Goal: Task Accomplishment & Management: Use online tool/utility

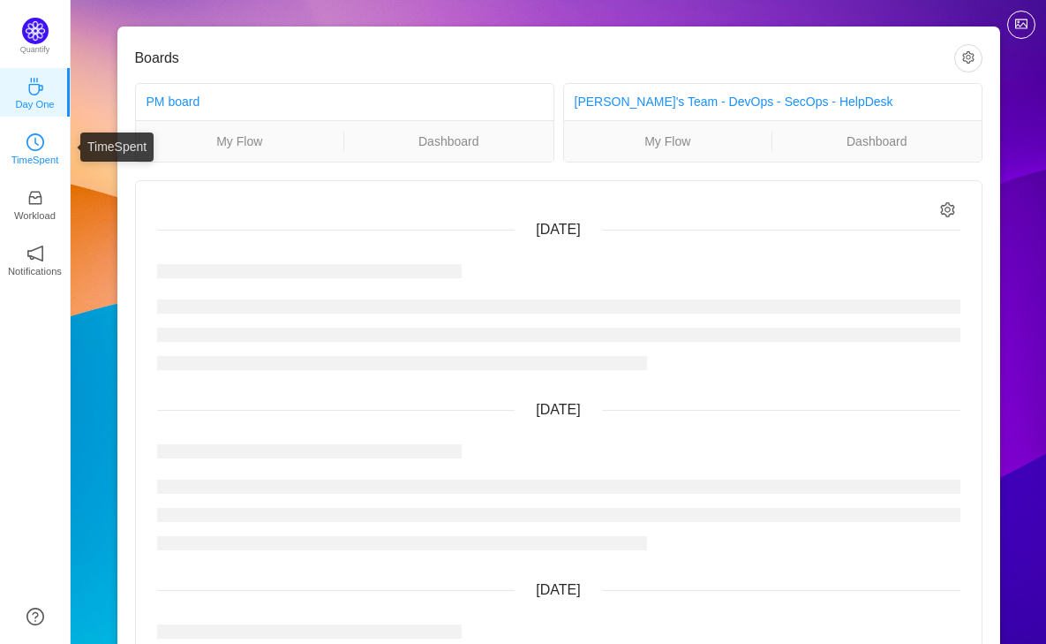
click at [34, 160] on p "TimeSpent" at bounding box center [35, 160] width 48 height 16
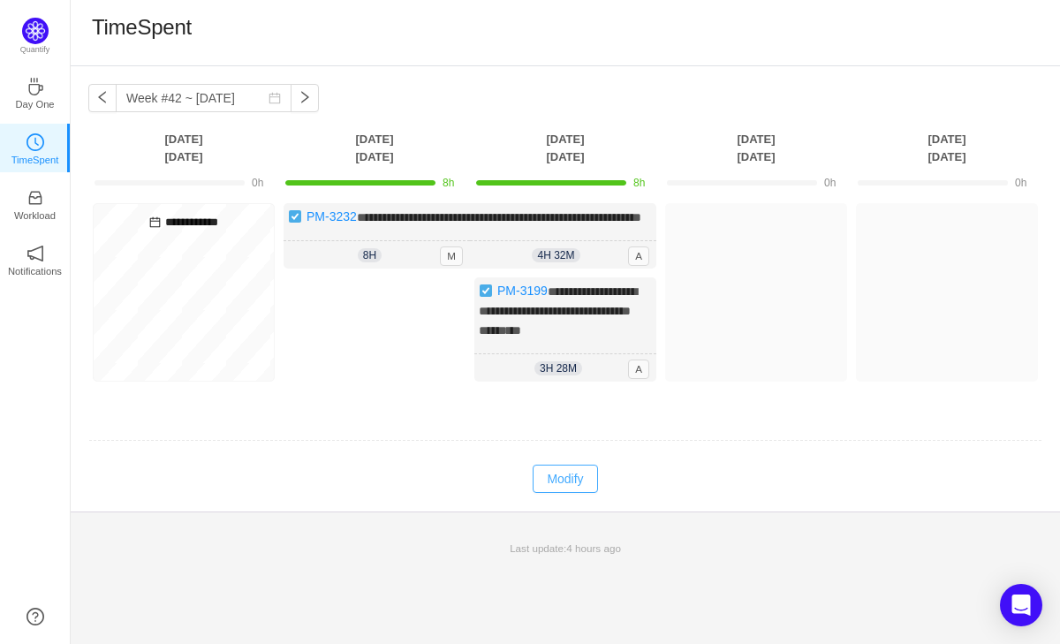
click at [582, 493] on button "Modify" at bounding box center [564, 478] width 64 height 28
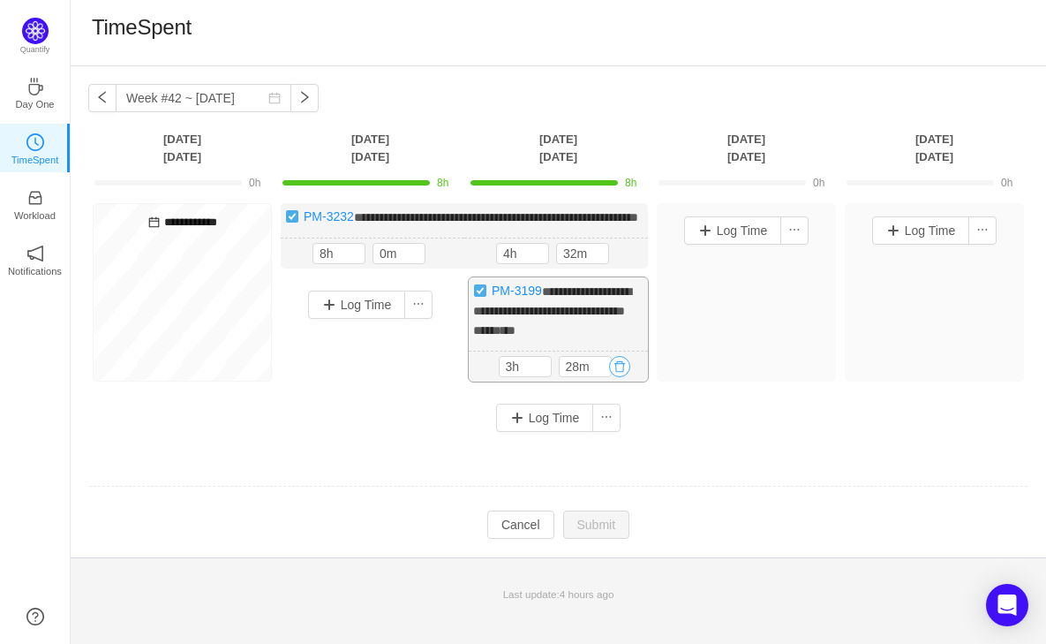
click at [622, 377] on button "button" at bounding box center [619, 366] width 21 height 21
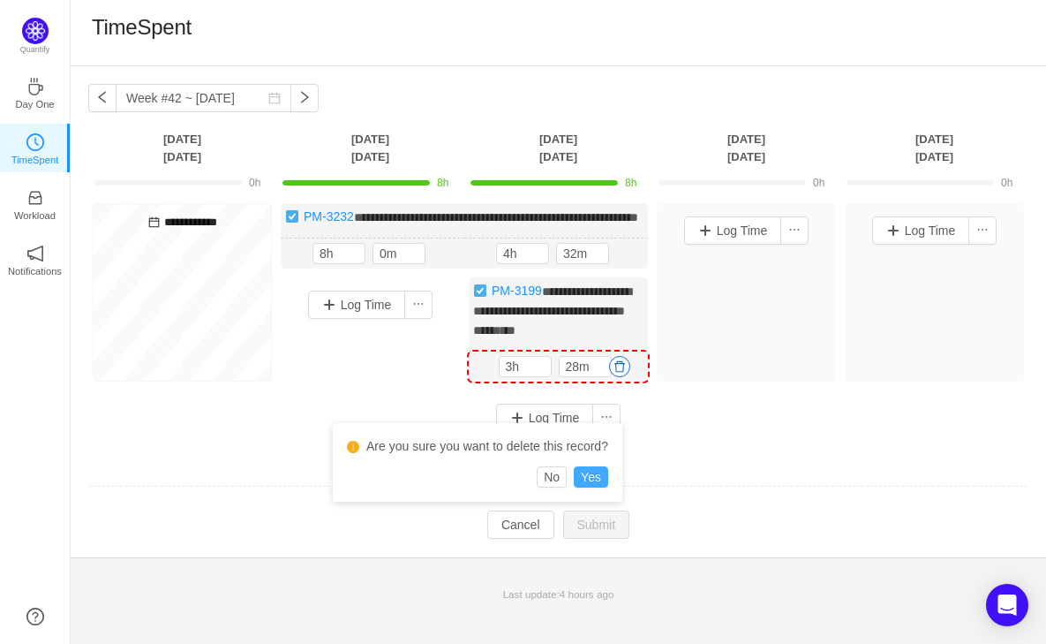
click at [598, 473] on button "Yes" at bounding box center [591, 476] width 34 height 21
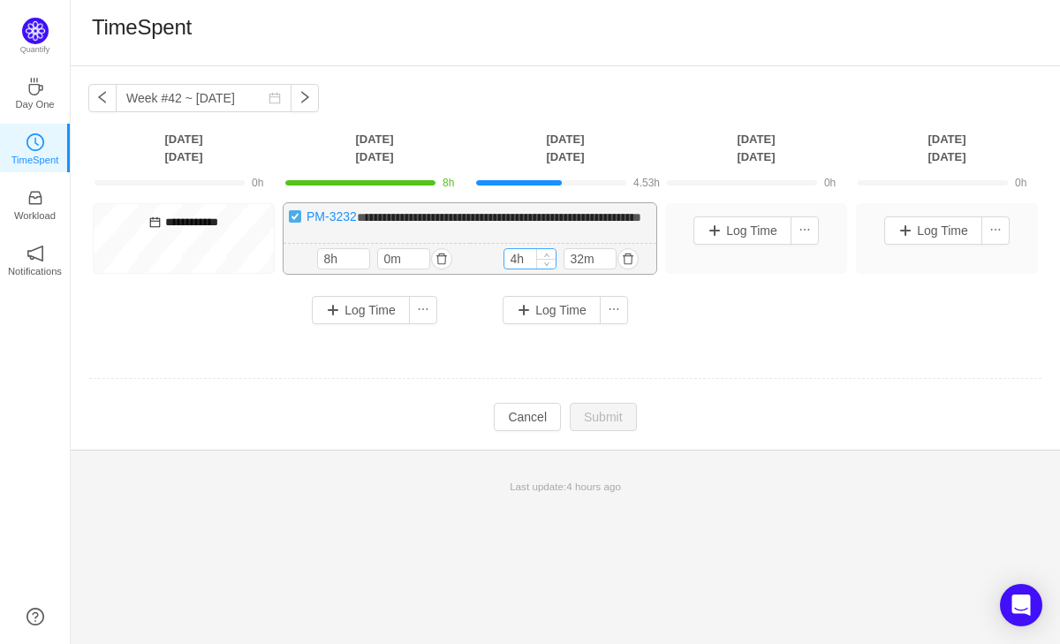
click at [517, 268] on input "4h" at bounding box center [529, 258] width 51 height 19
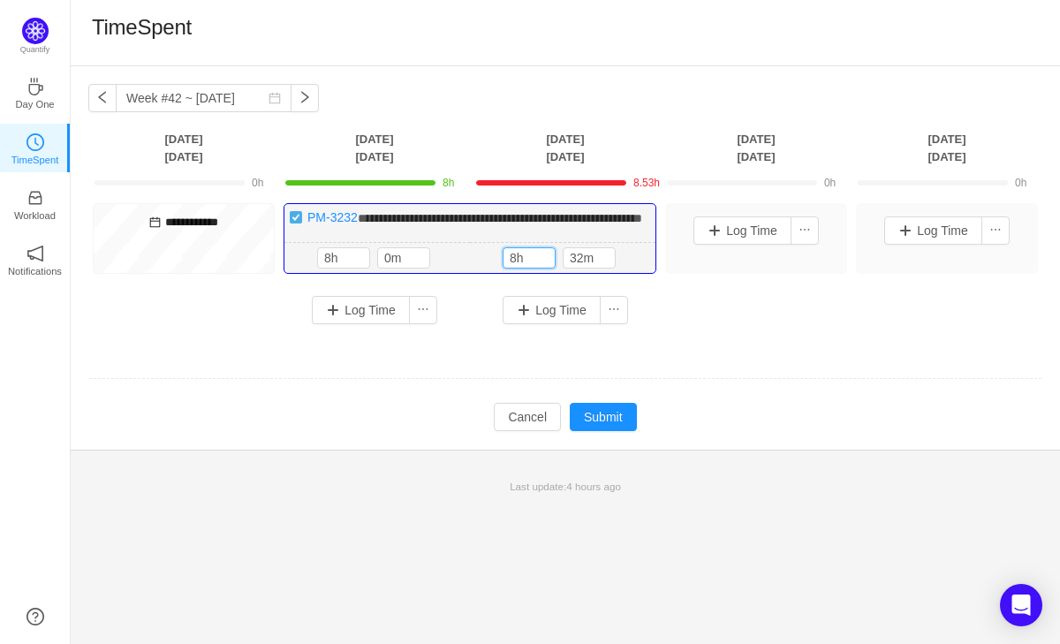
type input "8h"
type input "0m"
click at [616, 420] on button "Submit" at bounding box center [603, 417] width 67 height 28
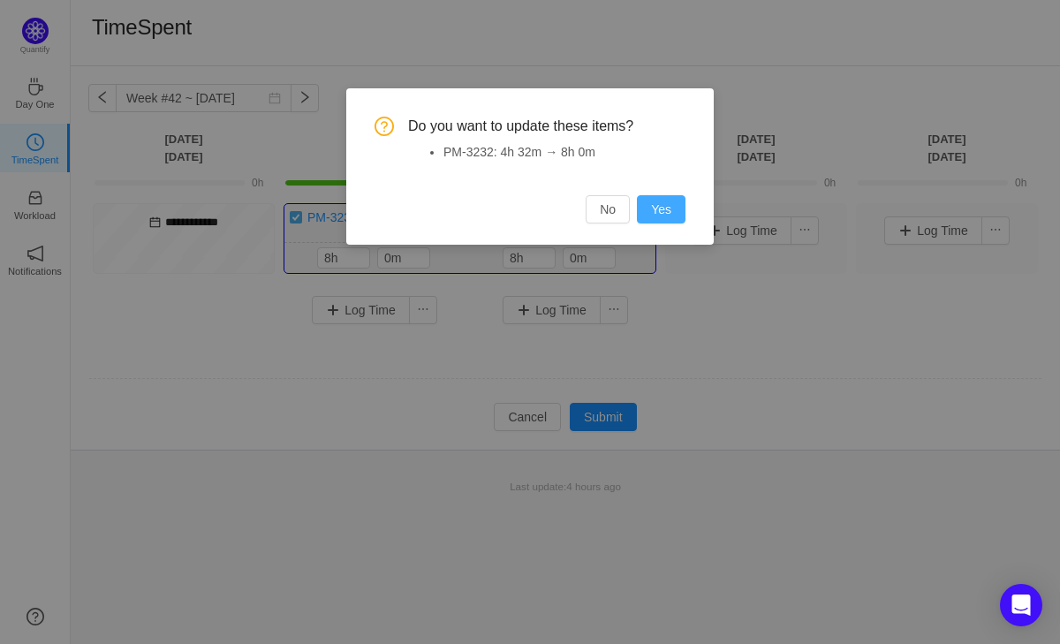
click at [654, 219] on button "Yes" at bounding box center [661, 209] width 49 height 28
